Goal: Transaction & Acquisition: Purchase product/service

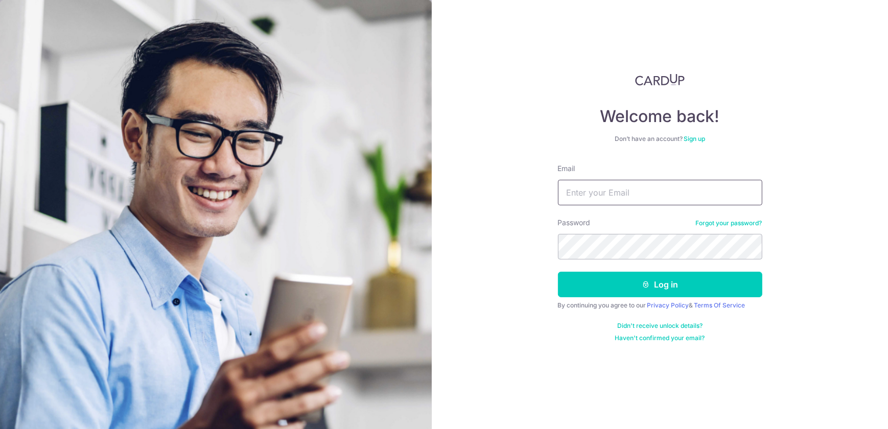
click at [580, 190] on input "Email" at bounding box center [660, 193] width 204 height 26
type input "sti_killer@yahoo.com"
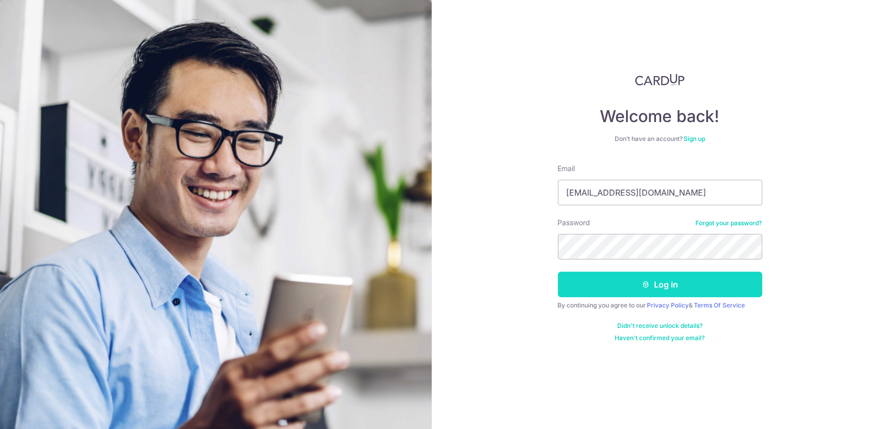
click at [667, 291] on button "Log in" at bounding box center [660, 285] width 204 height 26
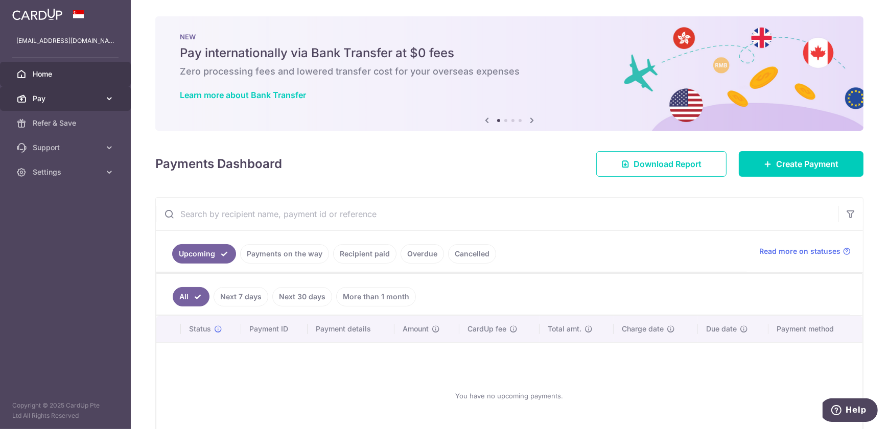
click at [67, 93] on link "Pay" at bounding box center [65, 98] width 131 height 25
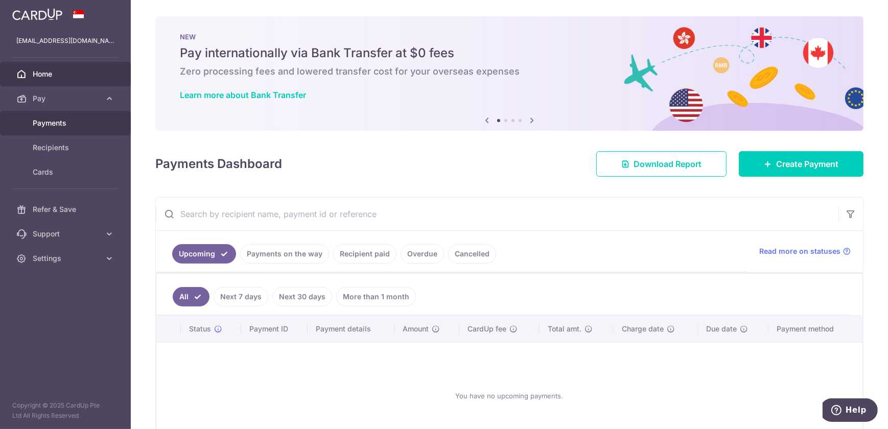
click at [88, 122] on span "Payments" at bounding box center [66, 123] width 67 height 10
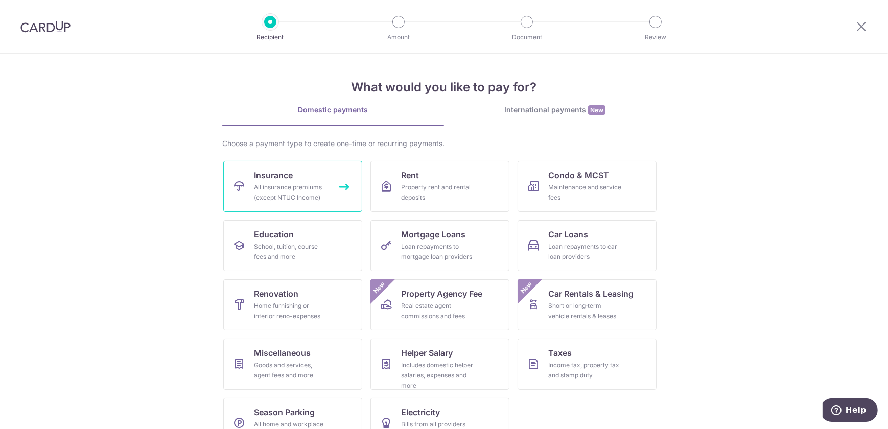
click at [291, 178] on span "Insurance" at bounding box center [273, 175] width 39 height 12
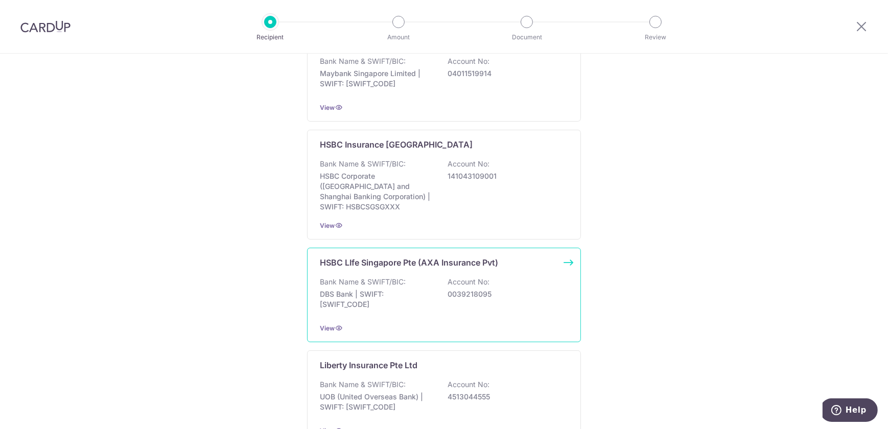
scroll to position [981, 0]
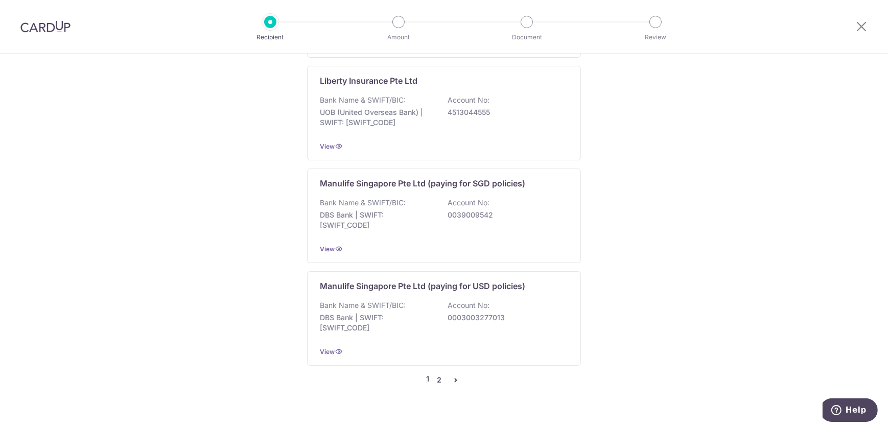
click at [437, 374] on link "2" at bounding box center [439, 380] width 12 height 12
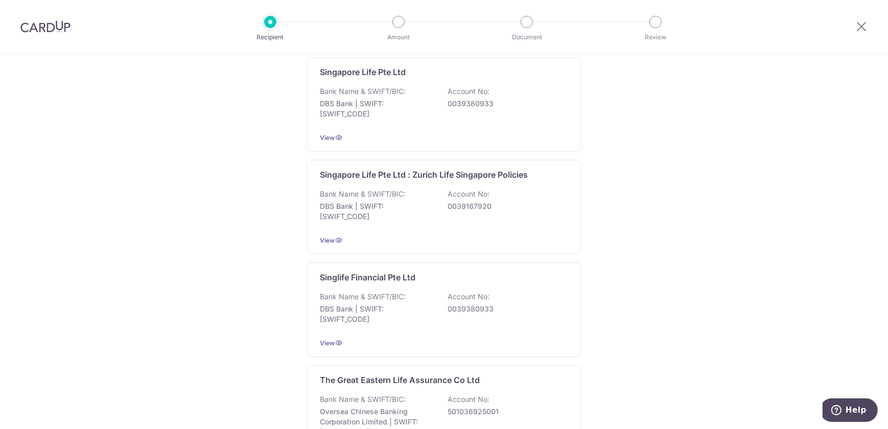
scroll to position [987, 0]
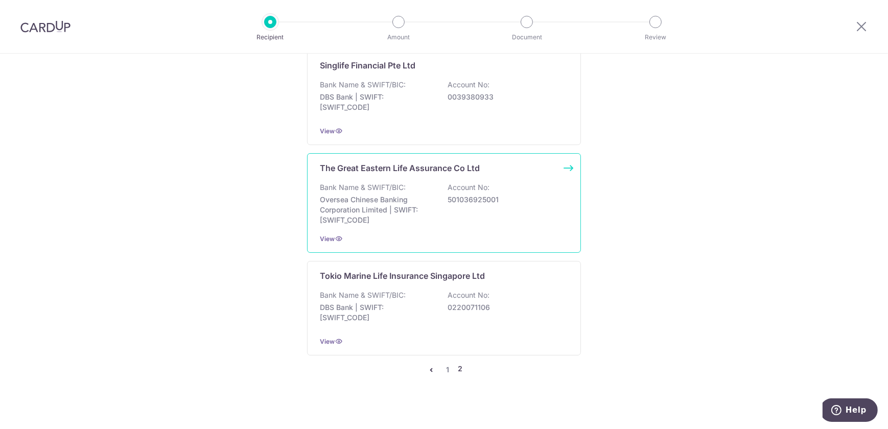
click at [467, 204] on div "Bank Name & SWIFT/BIC: Oversea Chinese Banking Corporation Limited | SWIFT: [SW…" at bounding box center [444, 203] width 248 height 43
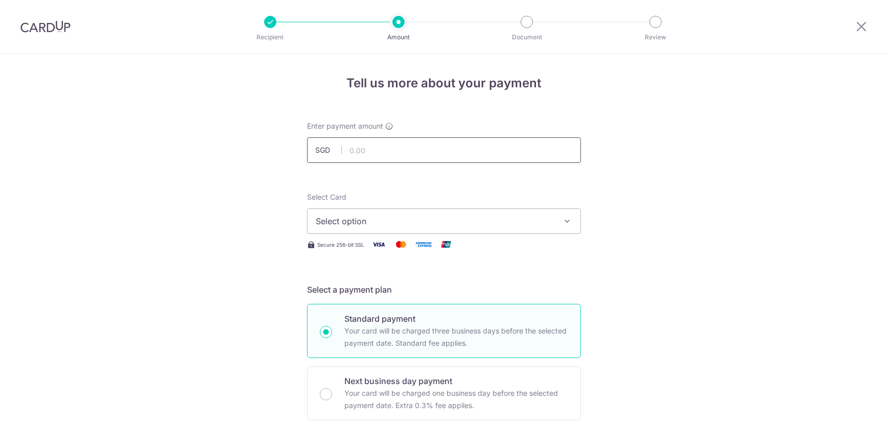
click at [428, 149] on input "text" at bounding box center [444, 150] width 274 height 26
type input "2,563.54"
click at [429, 219] on span "Select option" at bounding box center [435, 221] width 238 height 12
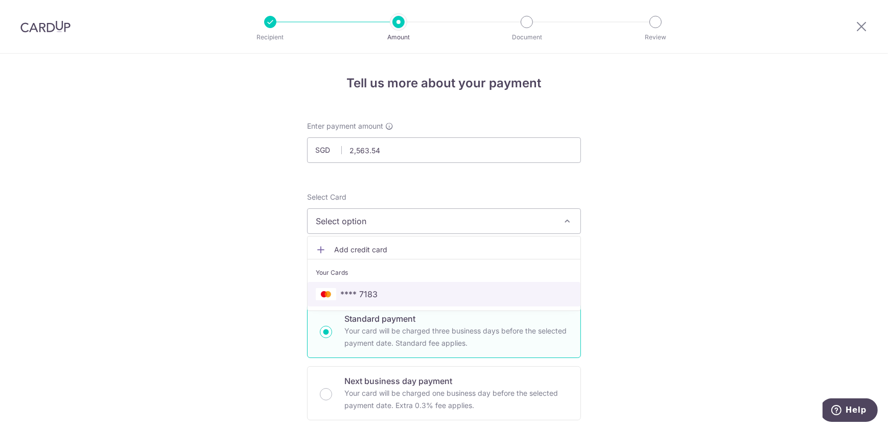
click at [340, 294] on span "**** 7183" at bounding box center [358, 294] width 37 height 12
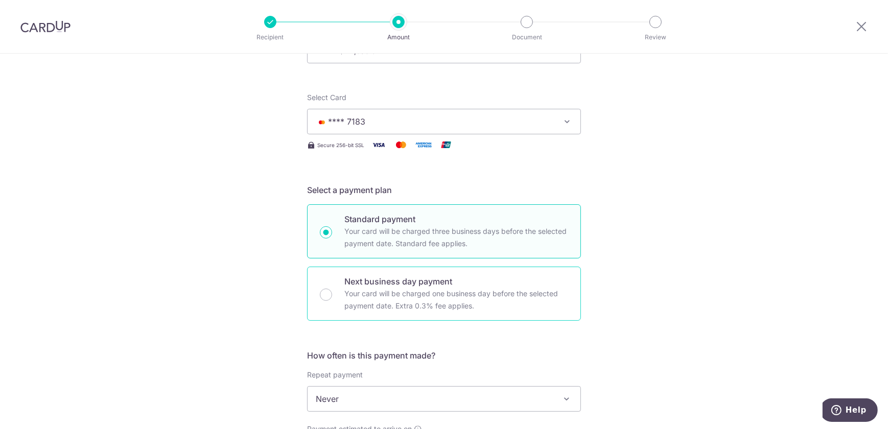
scroll to position [154, 0]
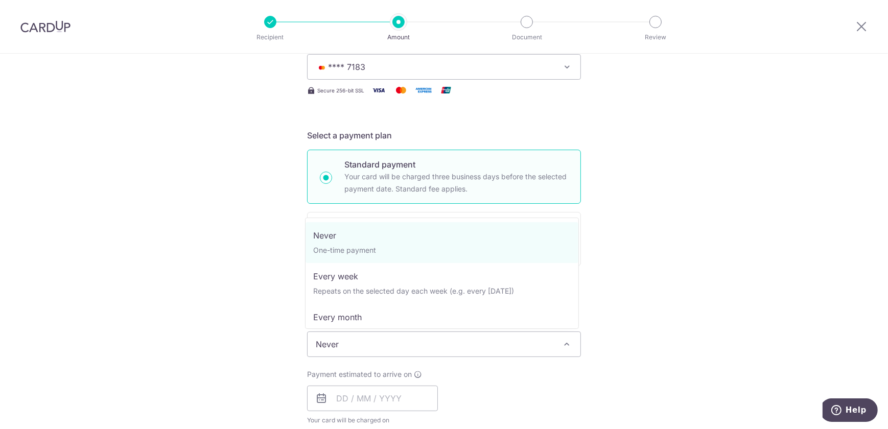
click at [448, 353] on span "Never" at bounding box center [444, 344] width 273 height 25
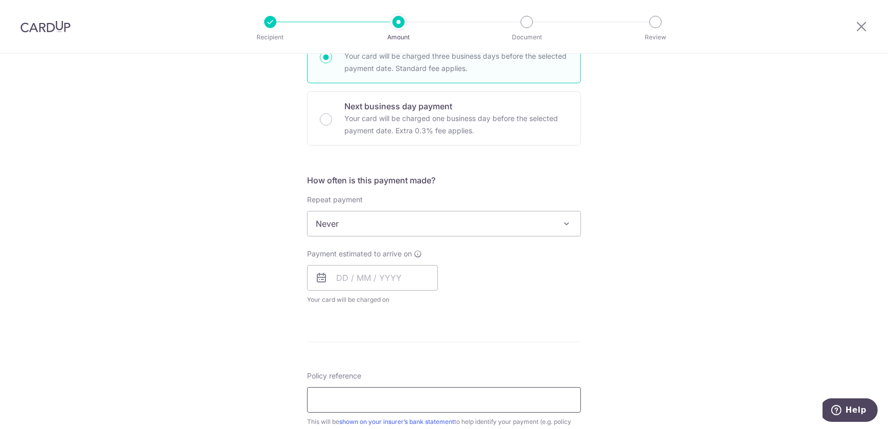
scroll to position [310, 0]
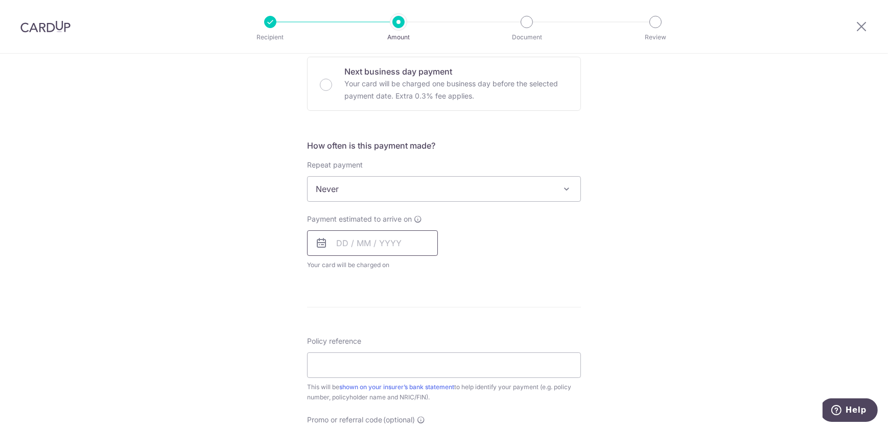
click at [355, 247] on input "text" at bounding box center [372, 244] width 131 height 26
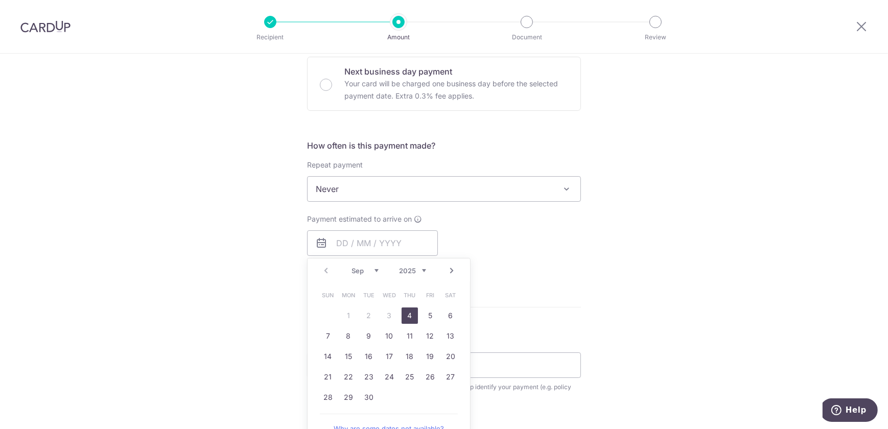
click at [409, 312] on link "4" at bounding box center [410, 316] width 16 height 16
type input "04/09/2025"
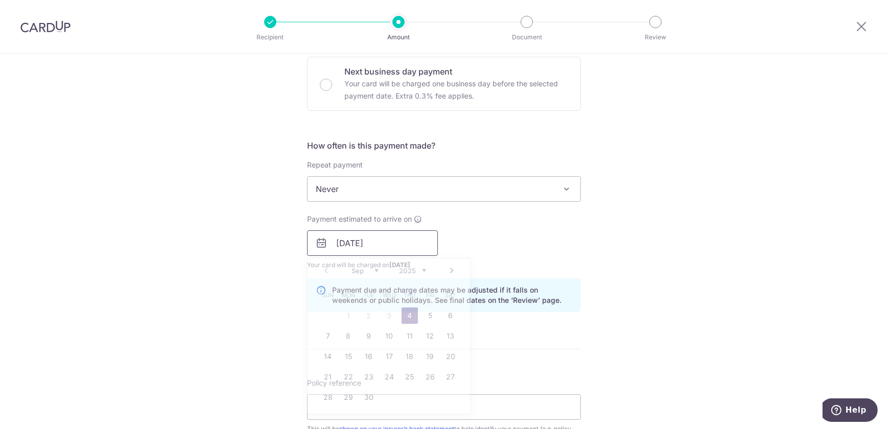
click at [371, 251] on input "[DATE]" at bounding box center [372, 244] width 131 height 26
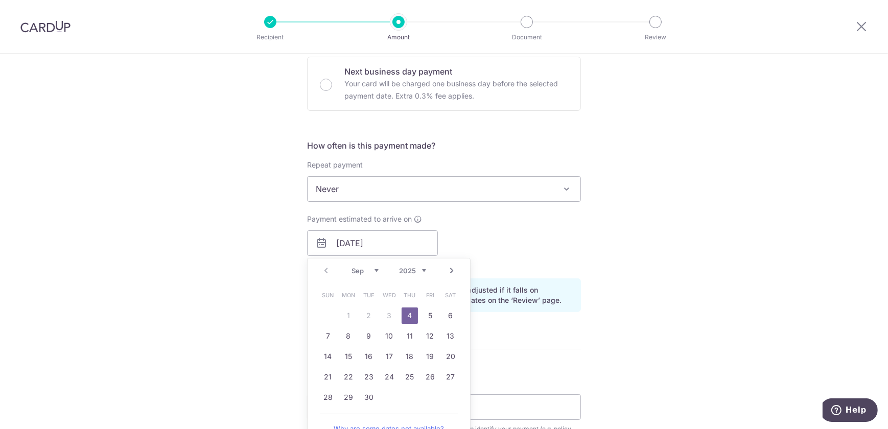
click at [321, 270] on div "Prev Next Sep Oct Nov Dec 2025 2026 2027 2028 2029 2030 2031 2032 2033 2034 2035" at bounding box center [389, 271] width 163 height 25
click at [324, 269] on div "Prev Next Sep Oct Nov Dec 2025 2026 2027 2028 2029 2030 2031 2032 2033 2034 2035" at bounding box center [389, 271] width 163 height 25
click at [374, 270] on select "Sep Oct Nov Dec" at bounding box center [365, 271] width 27 height 8
click at [407, 310] on link "4" at bounding box center [410, 316] width 16 height 16
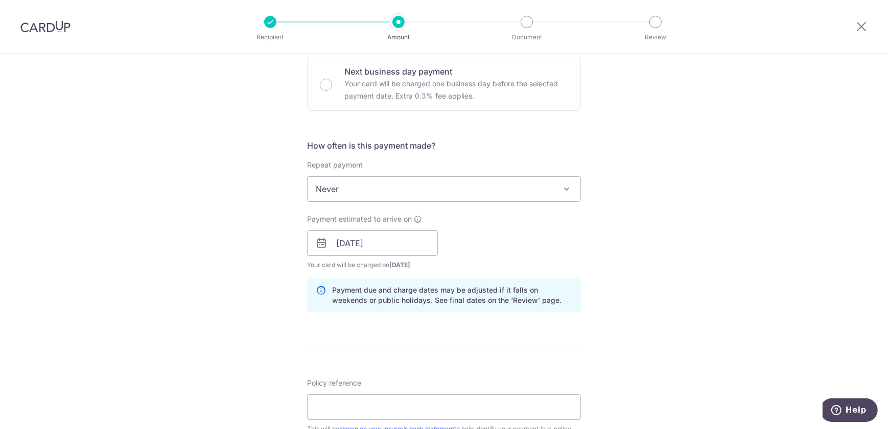
scroll to position [465, 0]
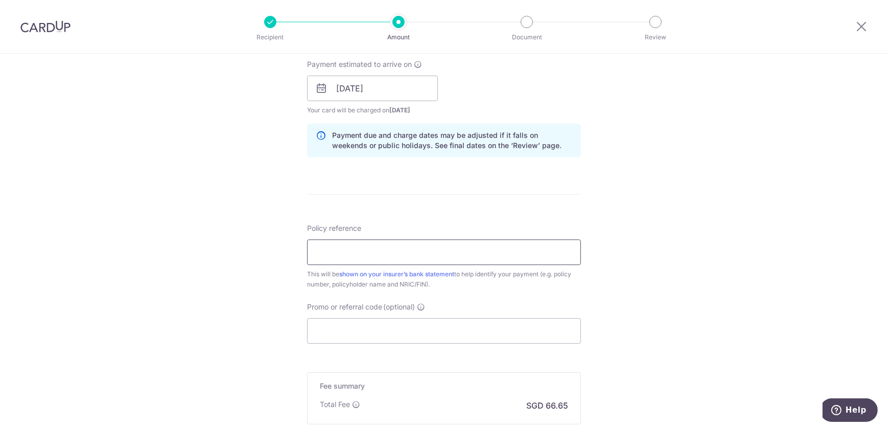
click at [347, 259] on input "Policy reference" at bounding box center [444, 253] width 274 height 26
paste input "0246287769"
type input "Lim Ai Guan S7928594C (0246287769)"
click at [329, 330] on input "Promo or referral code (optional)" at bounding box center [444, 331] width 274 height 26
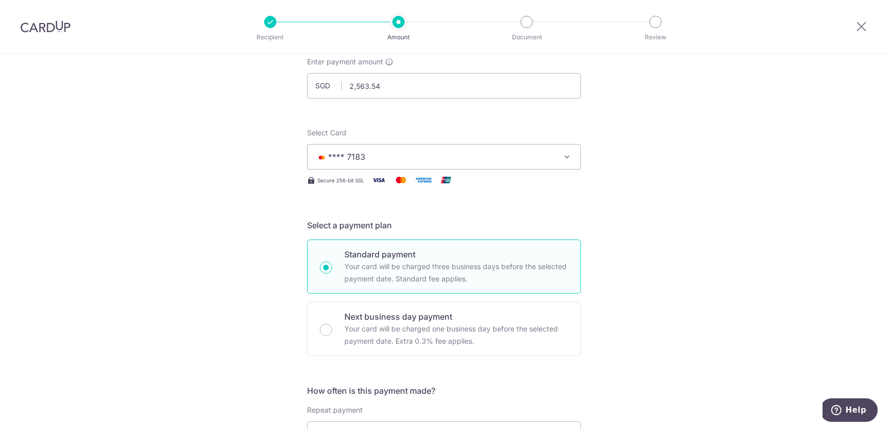
scroll to position [0, 0]
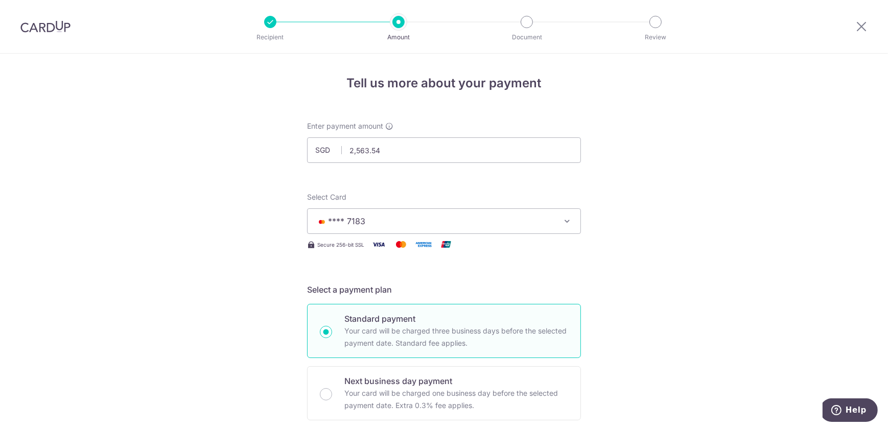
type input "OFF225"
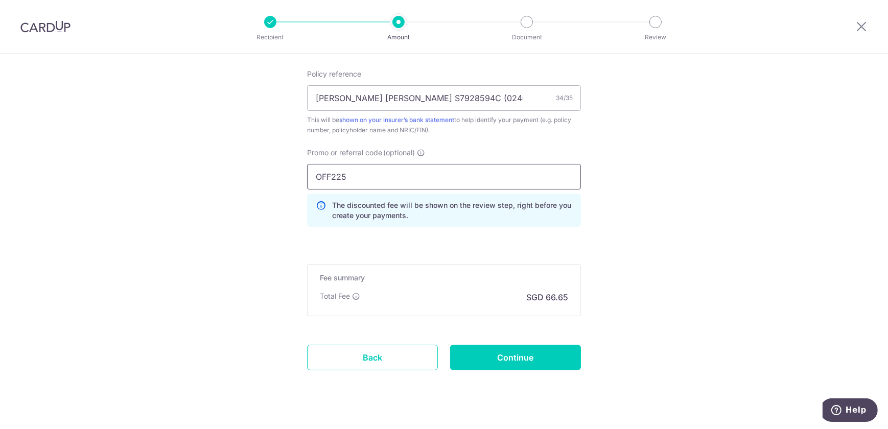
scroll to position [635, 0]
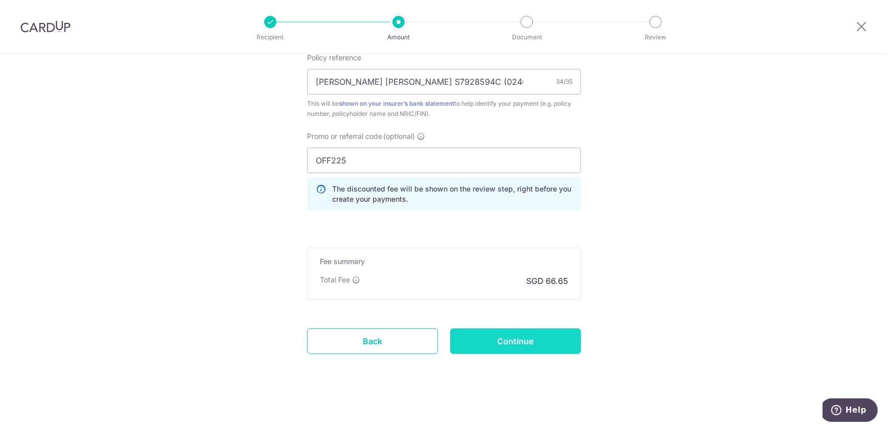
click at [508, 342] on input "Continue" at bounding box center [515, 342] width 131 height 26
type input "Create Schedule"
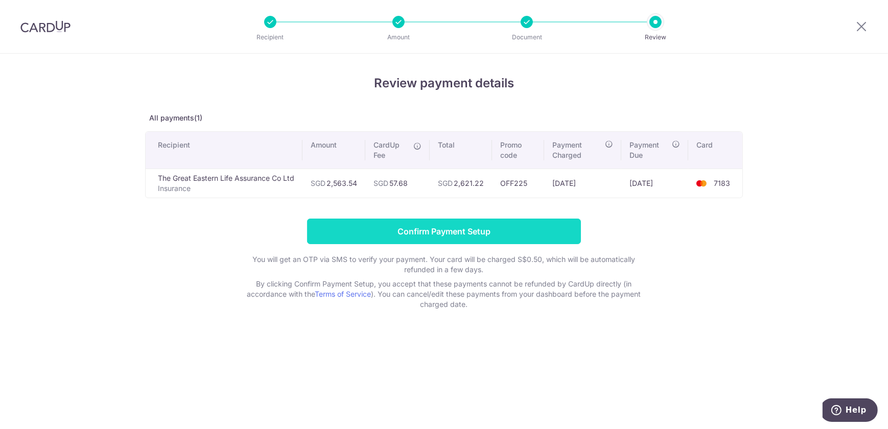
click at [509, 225] on input "Confirm Payment Setup" at bounding box center [444, 232] width 274 height 26
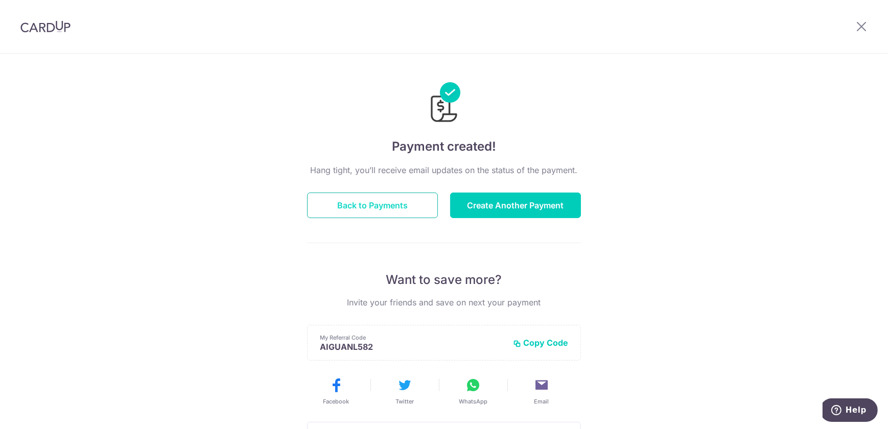
click at [390, 200] on button "Back to Payments" at bounding box center [372, 206] width 131 height 26
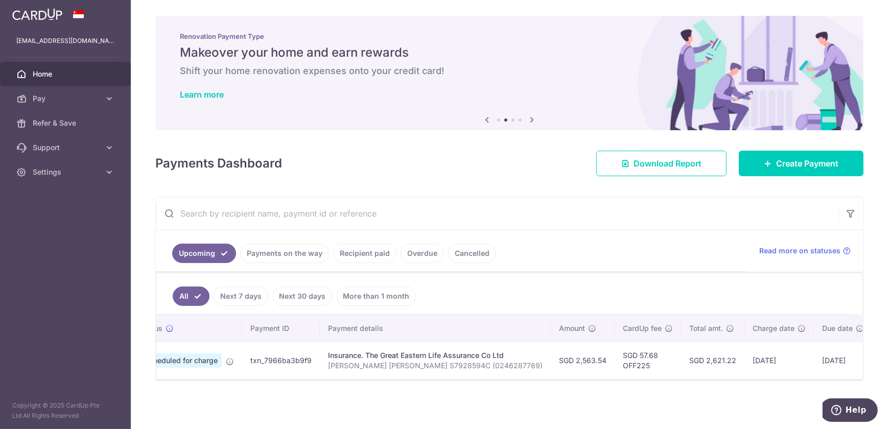
scroll to position [0, 50]
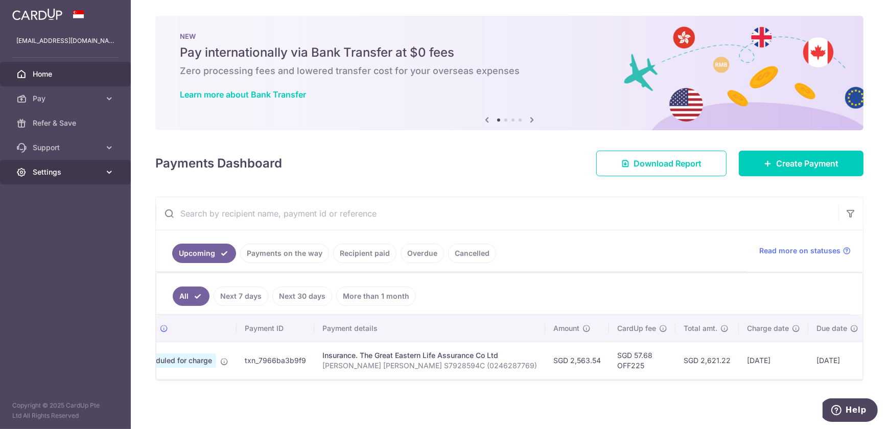
click at [55, 170] on span "Settings" at bounding box center [66, 172] width 67 height 10
click at [235, 414] on div "× Pause Schedule Pause all future payments in this series Pause just this one p…" at bounding box center [510, 214] width 758 height 429
click at [234, 412] on div "× Pause Schedule Pause all future payments in this series Pause just this one p…" at bounding box center [510, 214] width 758 height 429
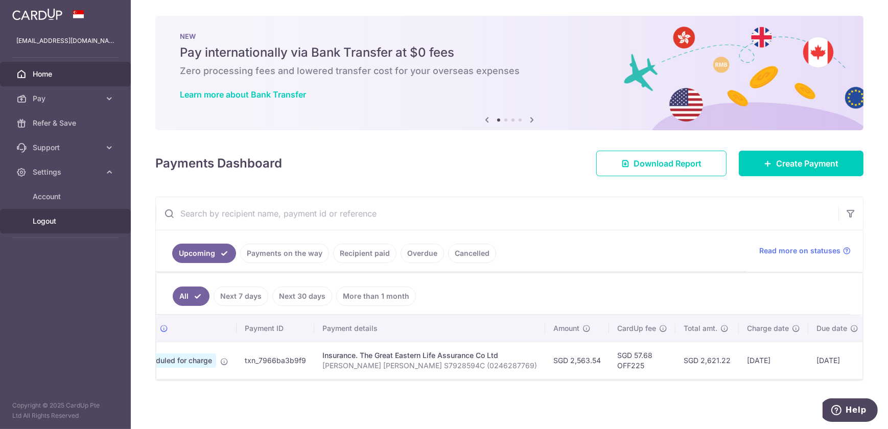
click at [60, 217] on span "Logout" at bounding box center [66, 221] width 67 height 10
